Goal: Task Accomplishment & Management: Complete application form

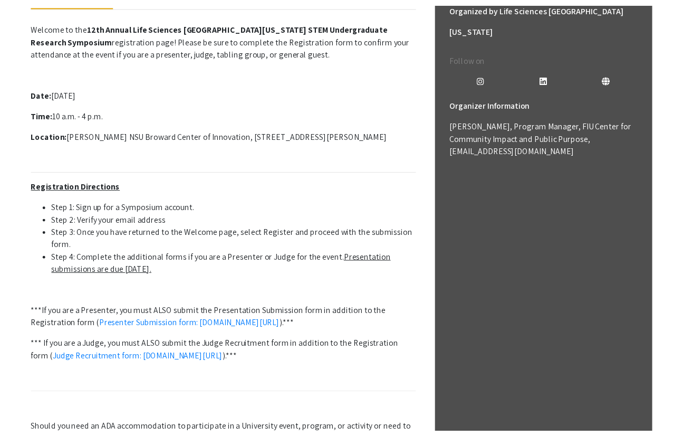
scroll to position [285, 0]
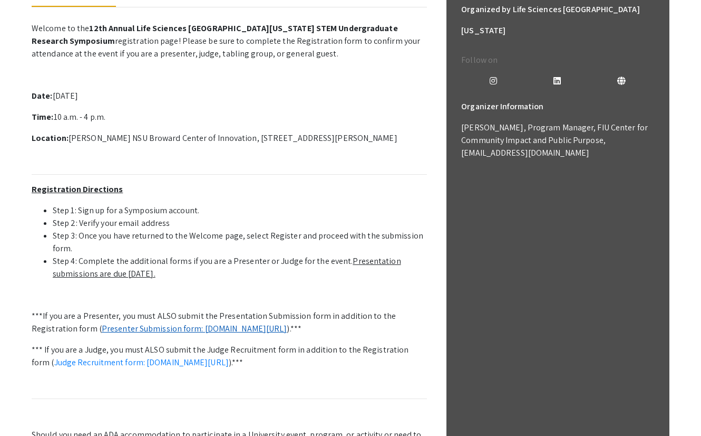
click at [158, 331] on link "Presenter Submission form: [DOMAIN_NAME][URL]" at bounding box center [195, 328] width 186 height 11
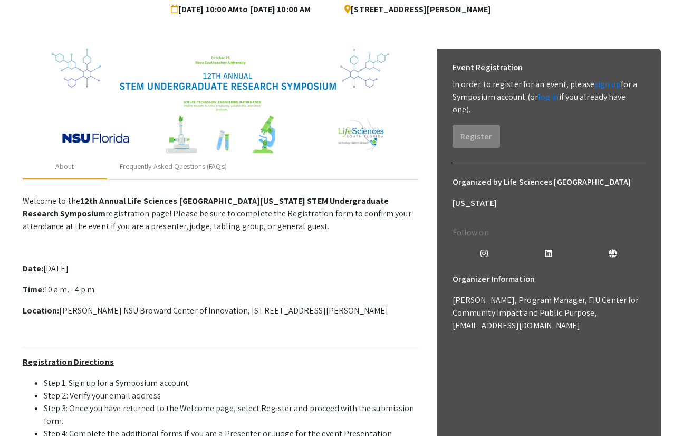
scroll to position [75, 0]
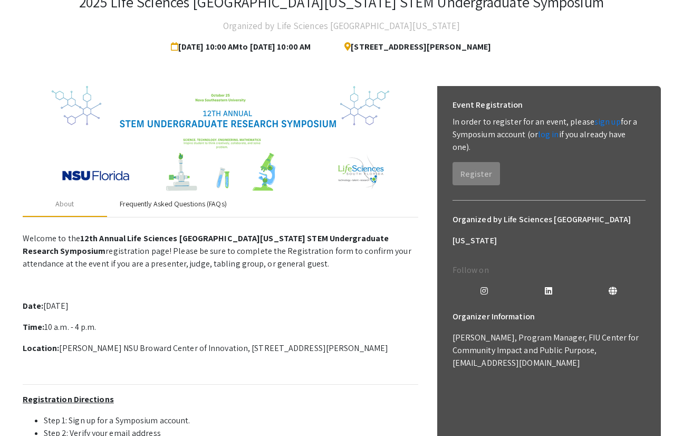
click at [177, 197] on div "Frequently Asked Questions (FAQs)" at bounding box center [173, 203] width 132 height 25
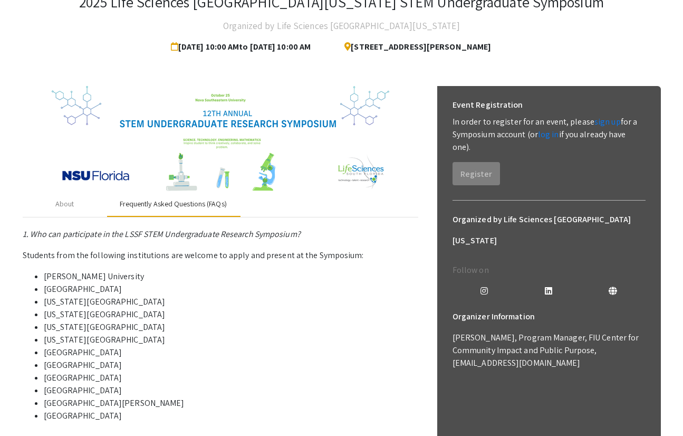
scroll to position [163, 0]
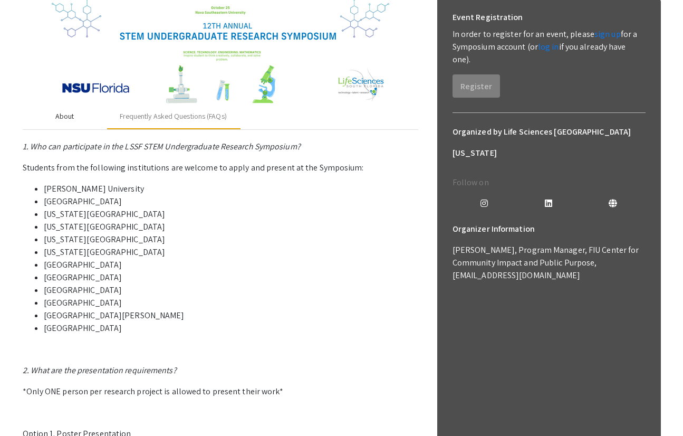
click at [90, 122] on div "About" at bounding box center [65, 116] width 84 height 25
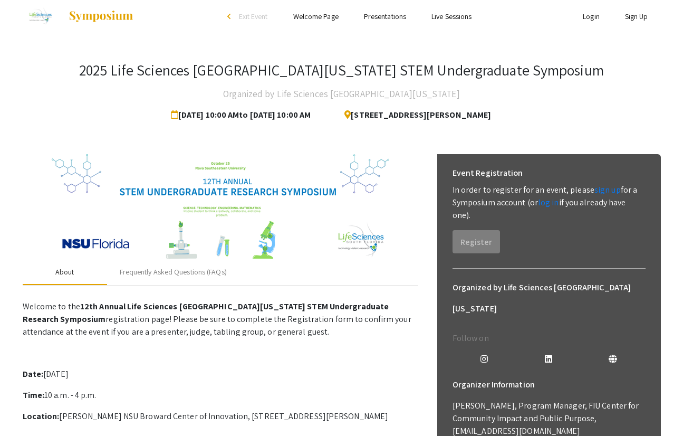
scroll to position [0, 0]
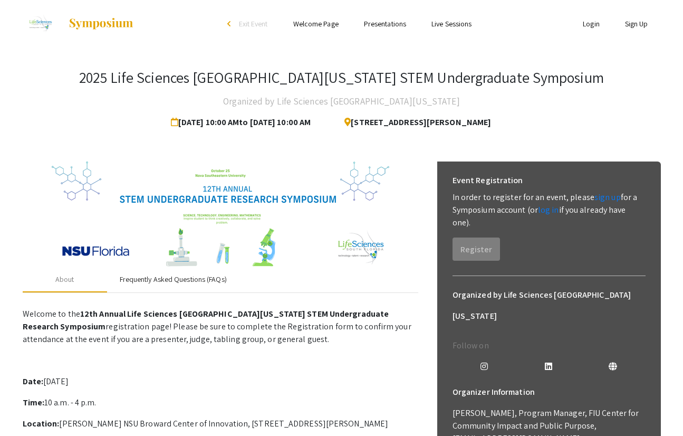
click at [194, 286] on div "Frequently Asked Questions (FAQs)" at bounding box center [173, 279] width 132 height 25
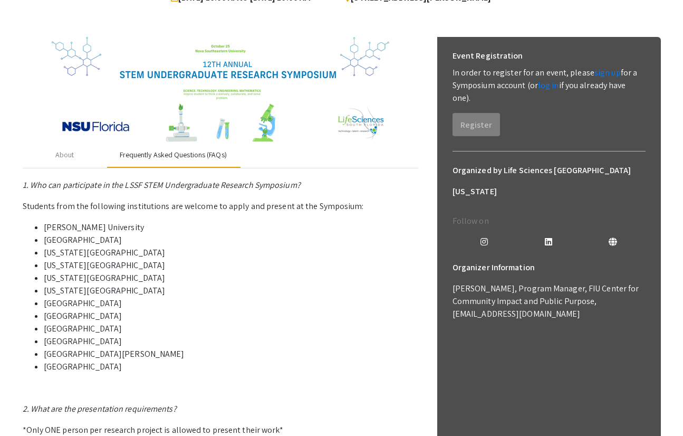
scroll to position [121, 0]
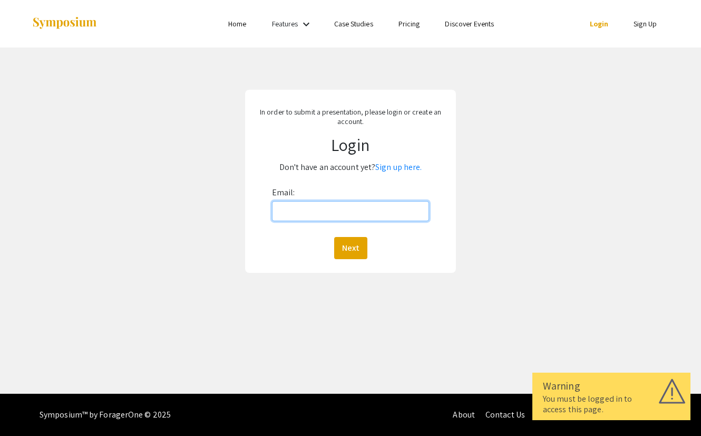
click at [343, 202] on input "Email:" at bounding box center [351, 211] width 158 height 20
type input "lulup0412@gmail.com"
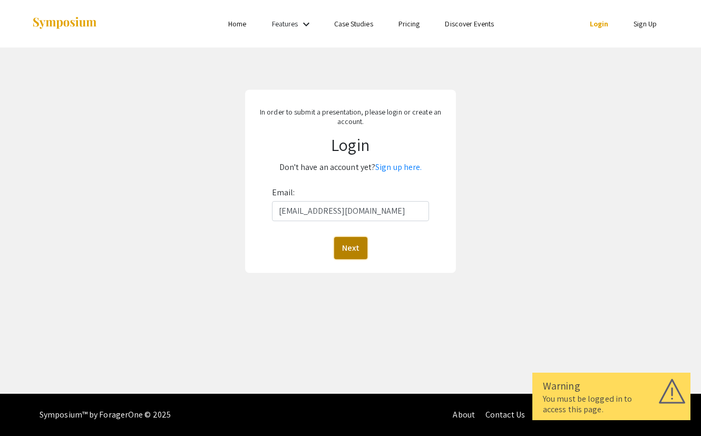
click at [360, 240] on button "Next" at bounding box center [350, 248] width 33 height 22
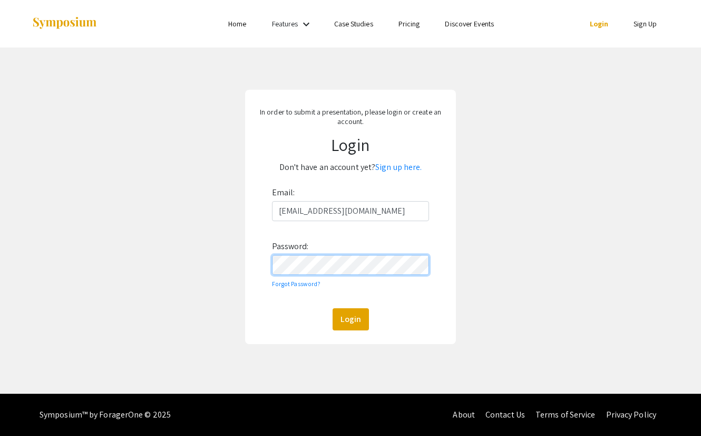
click at [333, 308] on button "Login" at bounding box center [351, 319] width 36 height 22
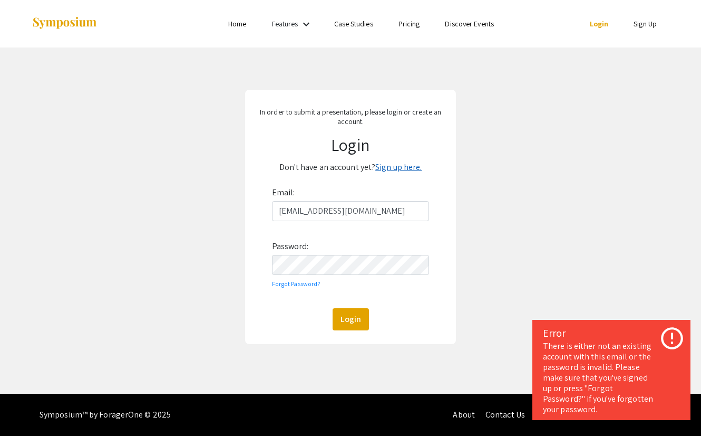
click at [403, 163] on link "Sign up here." at bounding box center [398, 166] width 46 height 11
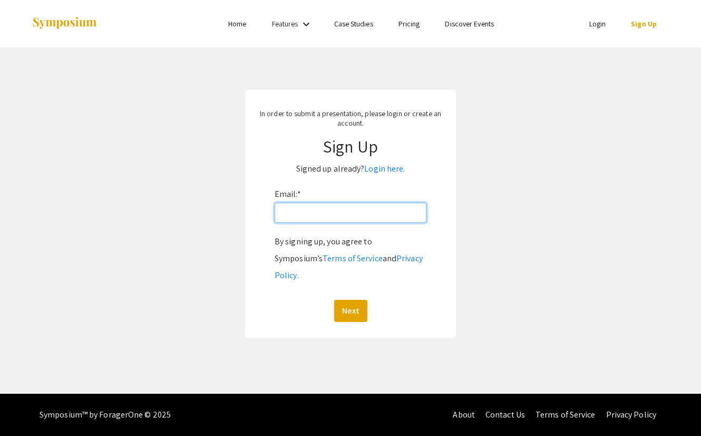
click at [395, 217] on input "Email: *" at bounding box center [351, 212] width 152 height 20
click at [306, 197] on div "Email: * By signing up, you agree to Symposium’s Terms of Service and Privacy P…" at bounding box center [351, 254] width 152 height 136
click at [310, 213] on input "Email: *" at bounding box center [351, 212] width 152 height 20
type input "lulup0412@gmail.com"
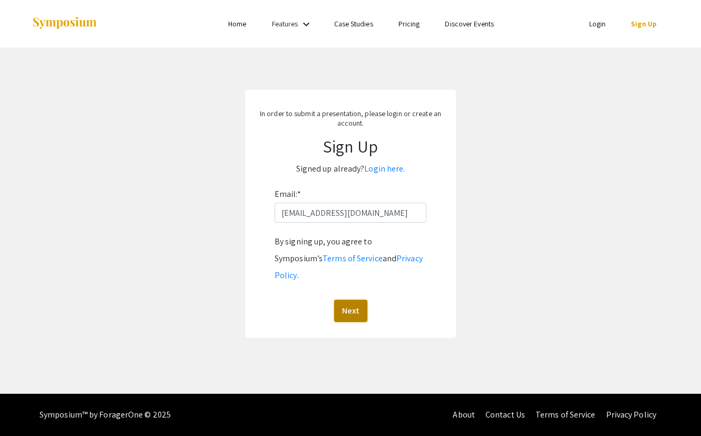
click at [357, 299] on button "Next" at bounding box center [350, 310] width 33 height 22
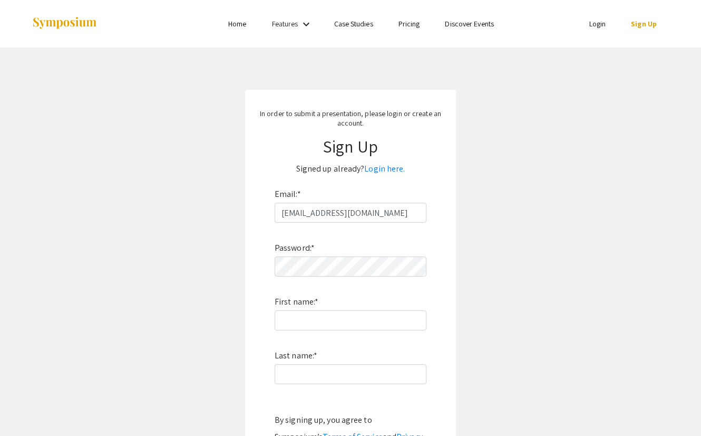
click at [361, 280] on div "Password: * First name: * Last name: * By signing up, you agree to Symposium’s …" at bounding box center [351, 360] width 152 height 277
click at [346, 323] on input "First name: *" at bounding box center [351, 320] width 152 height 20
type input "Lulu"
click at [308, 361] on label "Last name: *" at bounding box center [296, 355] width 43 height 17
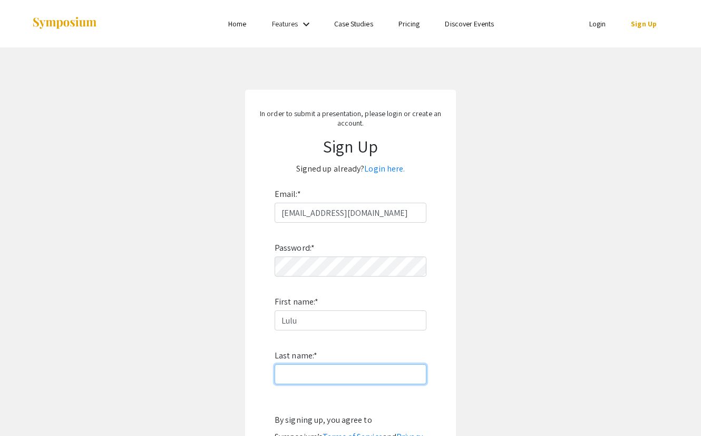
click at [308, 364] on input "Last name: *" at bounding box center [351, 374] width 152 height 20
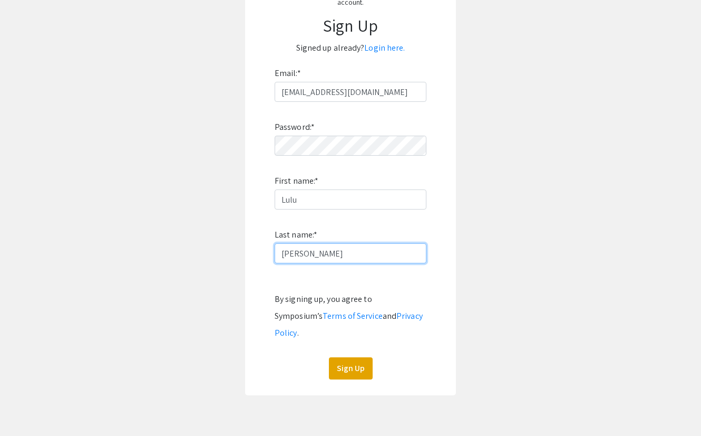
scroll to position [120, 0]
type input "Perez"
click at [343, 357] on button "Sign Up" at bounding box center [351, 368] width 44 height 22
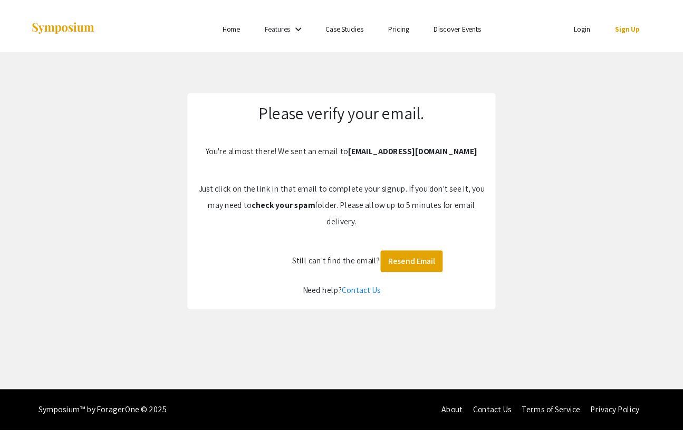
scroll to position [0, 0]
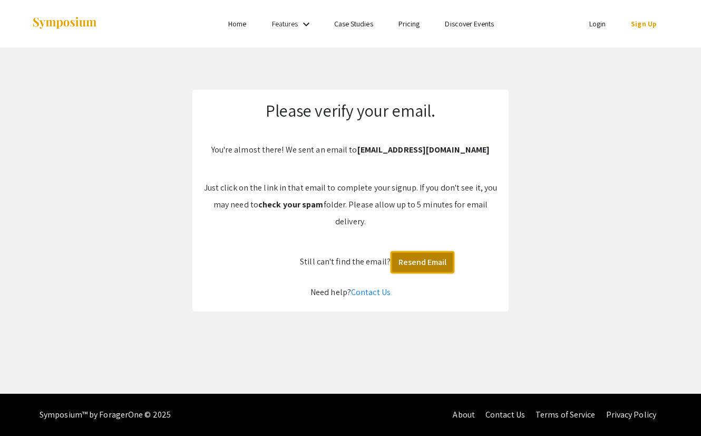
drag, startPoint x: 407, startPoint y: 255, endPoint x: 411, endPoint y: 192, distance: 62.9
click at [411, 192] on div "Please verify your email. You're almost there! We sent an email to lulup0412@gm…" at bounding box center [350, 200] width 316 height 221
click at [412, 191] on p "Just click on the link in that email to complete your signup. If you don't see …" at bounding box center [350, 204] width 295 height 51
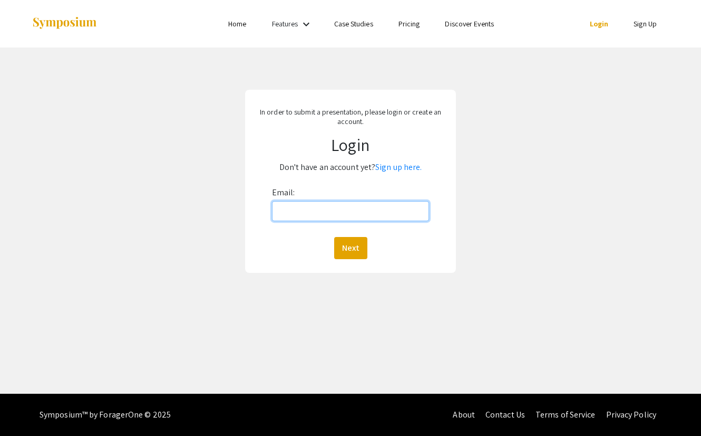
click at [372, 214] on input "Email:" at bounding box center [351, 211] width 158 height 20
type input "lulup0412@gmail.com"
click at [334, 237] on button "Next" at bounding box center [350, 248] width 33 height 22
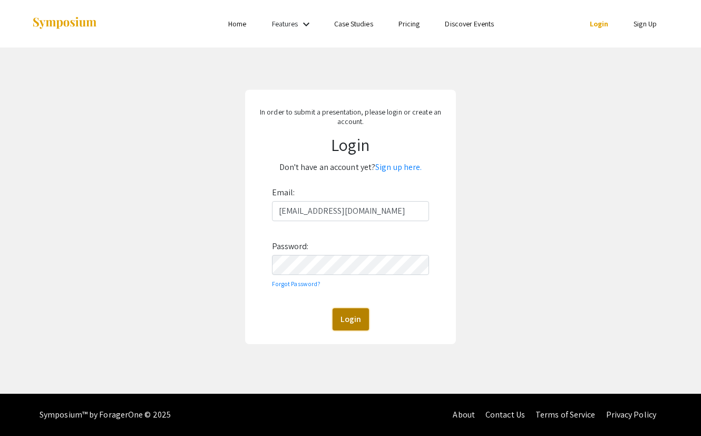
click at [334, 321] on button "Login" at bounding box center [351, 319] width 36 height 22
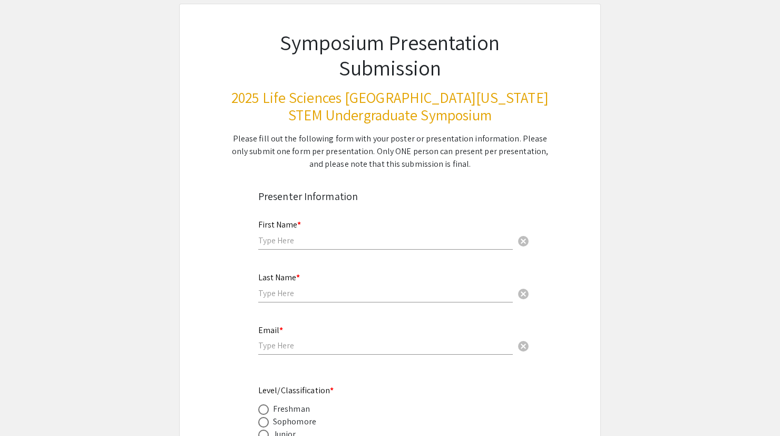
scroll to position [67, 0]
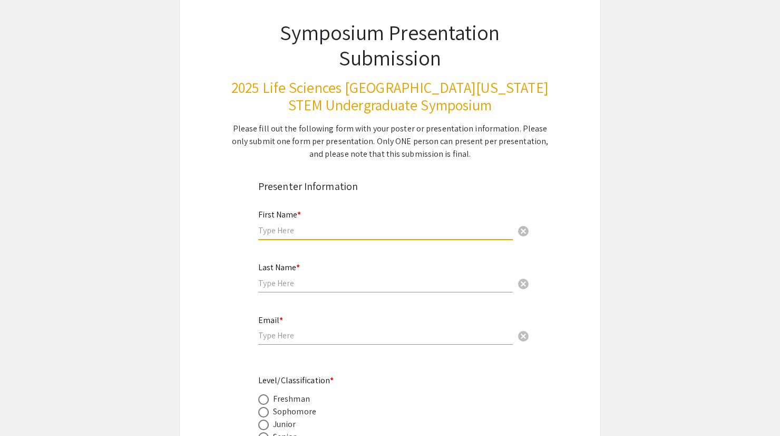
click at [442, 229] on input "text" at bounding box center [385, 230] width 255 height 11
type input "Lulu"
type input "Perez"
type input "lulup0412@gmail.com"
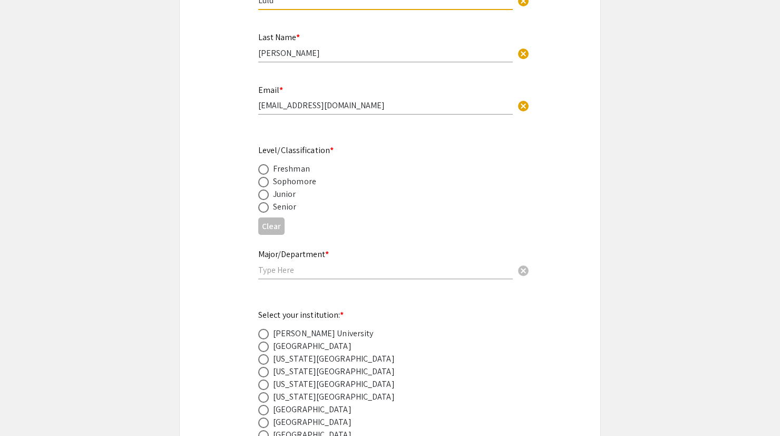
scroll to position [209, 0]
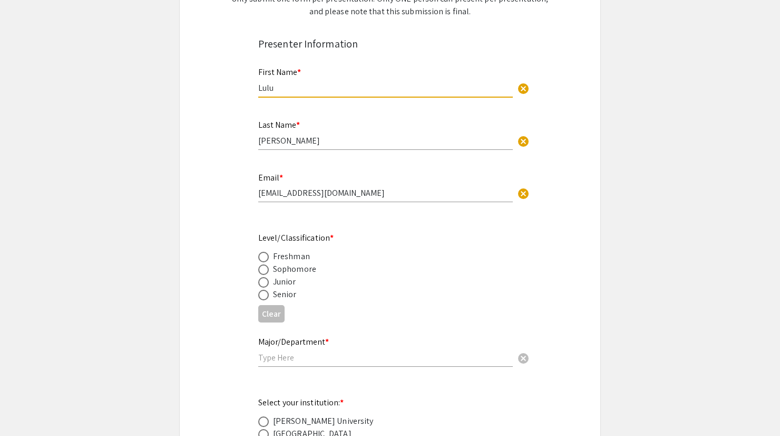
click at [275, 299] on div "Senior" at bounding box center [285, 294] width 24 height 13
click at [264, 294] on span at bounding box center [263, 294] width 11 height 11
click at [264, 294] on input "radio" at bounding box center [263, 294] width 11 height 11
radio input "true"
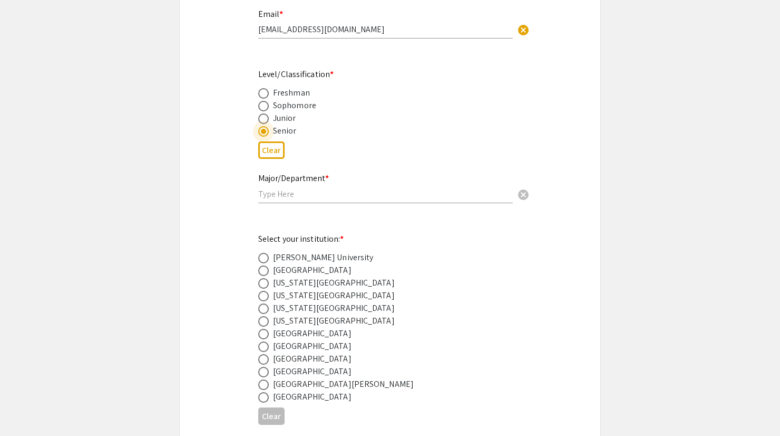
scroll to position [405, 0]
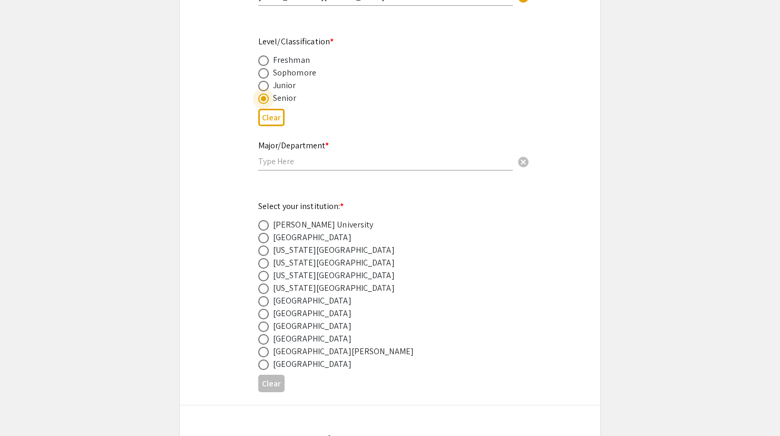
click at [294, 157] on input "text" at bounding box center [385, 161] width 255 height 11
type input "Health Sciences"
click at [323, 274] on div "[US_STATE][GEOGRAPHIC_DATA]" at bounding box center [334, 275] width 122 height 13
click at [271, 277] on label at bounding box center [265, 275] width 15 height 11
click at [269, 277] on input "radio" at bounding box center [263, 275] width 11 height 11
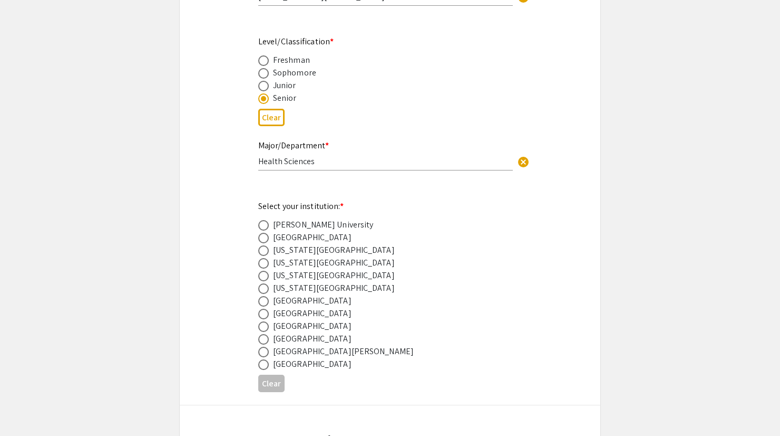
radio input "true"
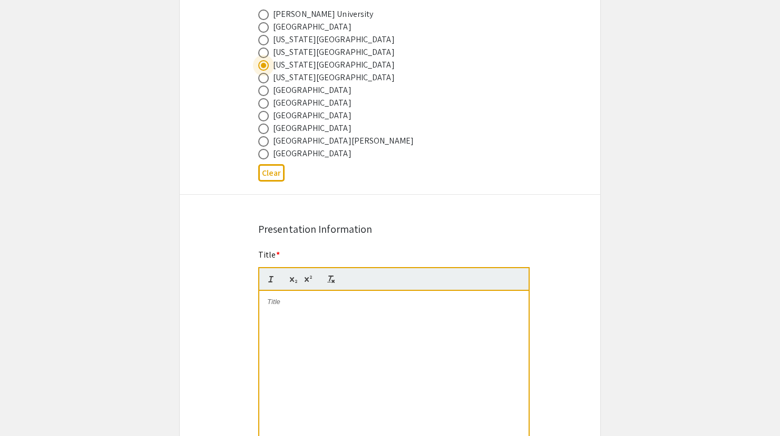
click at [290, 341] on div at bounding box center [393, 370] width 269 height 158
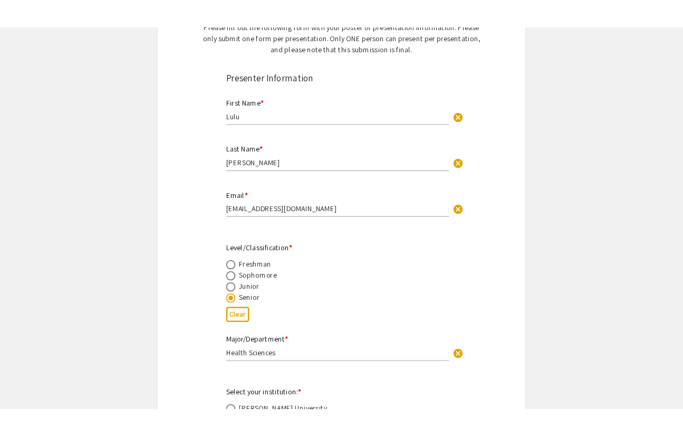
scroll to position [0, 0]
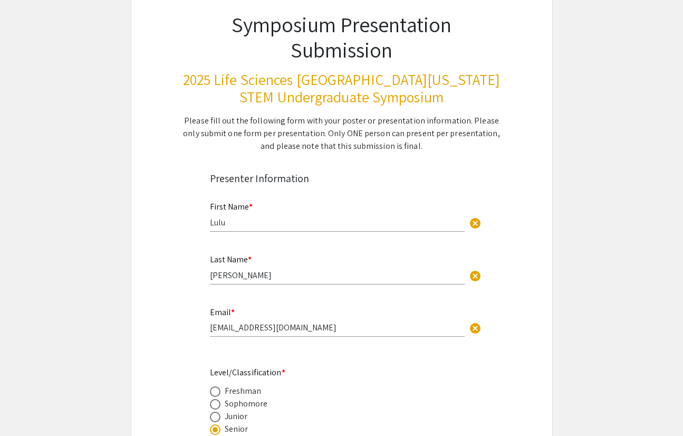
scroll to position [74, 0]
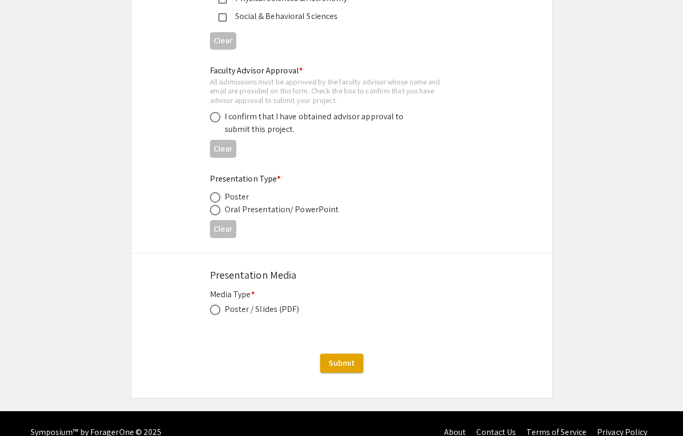
scroll to position [1569, 0]
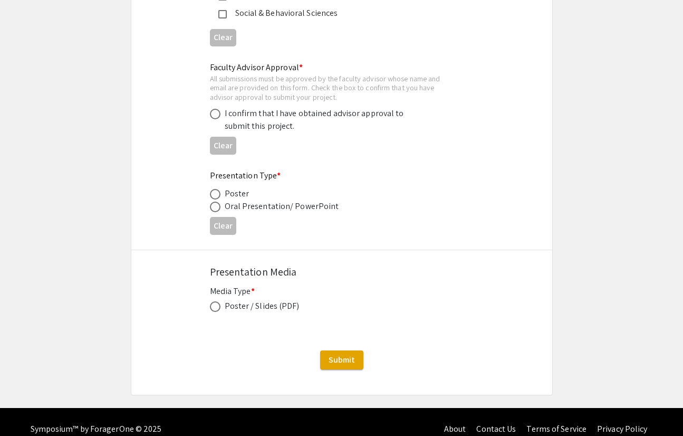
click at [268, 310] on div "Poster / Slides (PDF)" at bounding box center [262, 305] width 75 height 13
click at [219, 308] on span at bounding box center [215, 306] width 11 height 11
click at [219, 308] on input "radio" at bounding box center [215, 306] width 11 height 11
radio input "true"
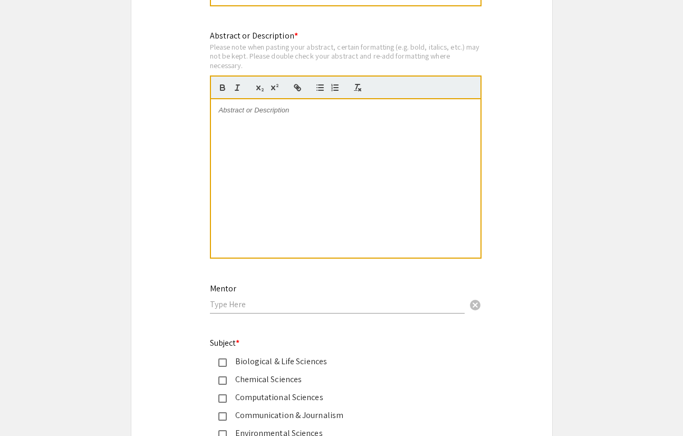
scroll to position [1032, 0]
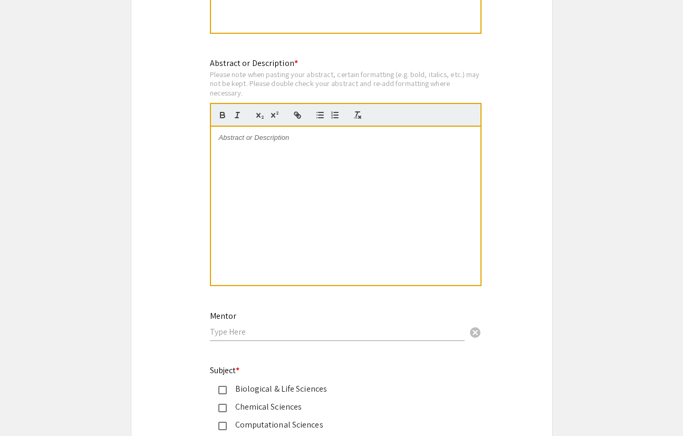
click at [430, 206] on div at bounding box center [345, 206] width 269 height 158
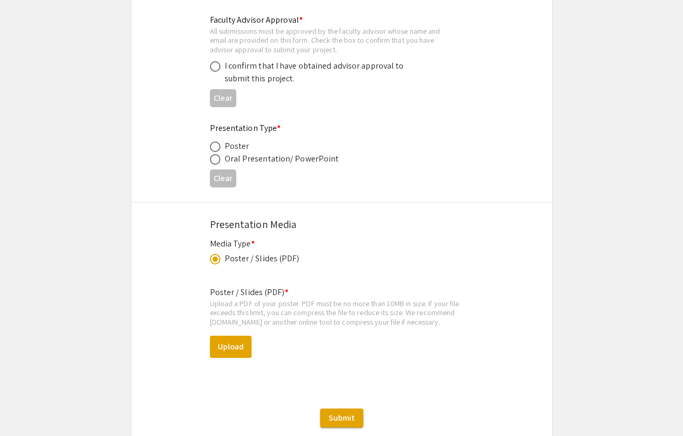
scroll to position [1615, 0]
click at [236, 260] on div "Poster / Slides (PDF)" at bounding box center [262, 259] width 75 height 13
click at [213, 262] on span at bounding box center [214, 259] width 5 height 5
click at [213, 263] on input "radio" at bounding box center [215, 259] width 11 height 11
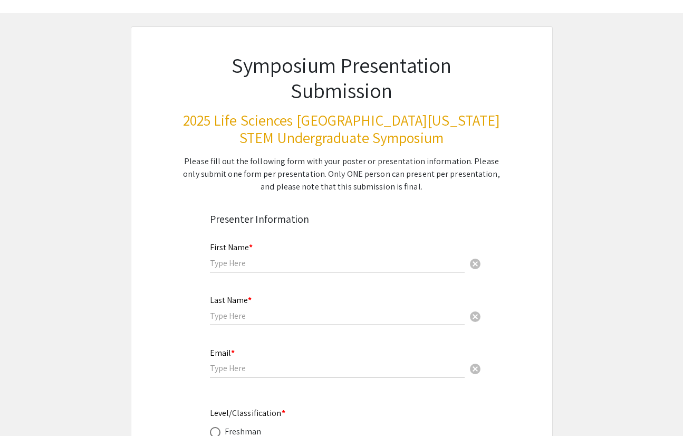
scroll to position [0, 0]
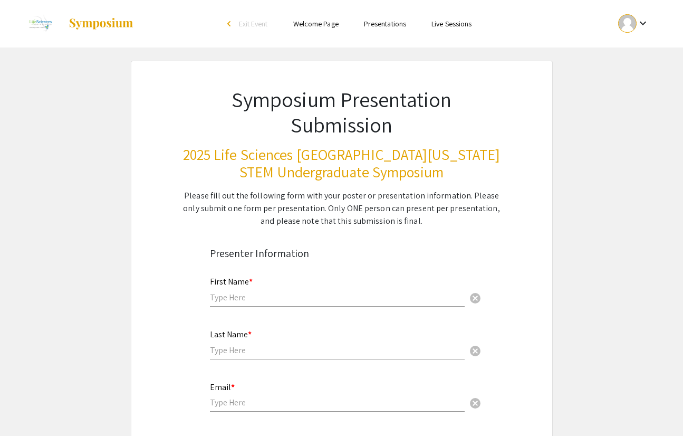
click at [395, 22] on link "Presentations" at bounding box center [385, 23] width 42 height 9
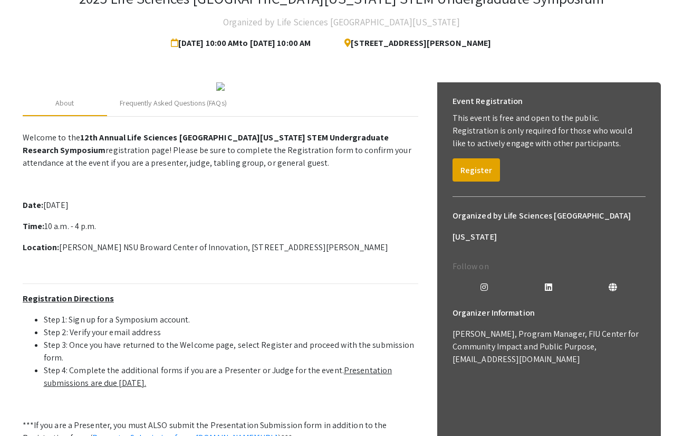
scroll to position [191, 0]
